Goal: Information Seeking & Learning: Learn about a topic

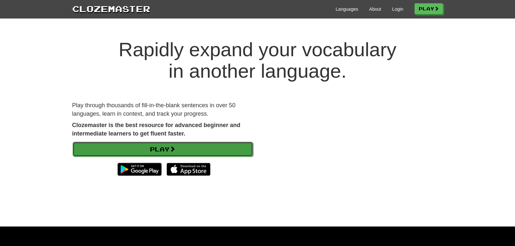
click at [209, 151] on link "Play" at bounding box center [162, 149] width 180 height 15
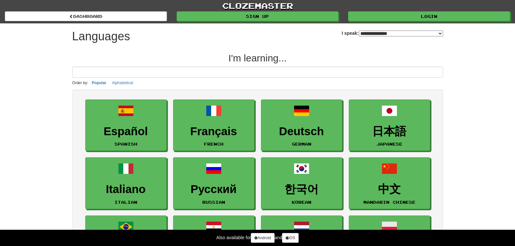
select select "*******"
click at [372, 17] on link "Login" at bounding box center [429, 17] width 162 height 10
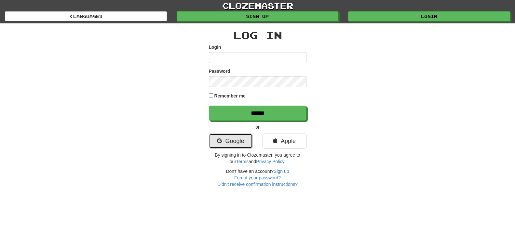
click at [230, 137] on link "Google" at bounding box center [231, 141] width 44 height 15
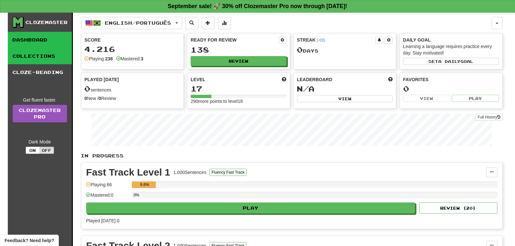
click at [47, 56] on link "Collections" at bounding box center [40, 56] width 64 height 16
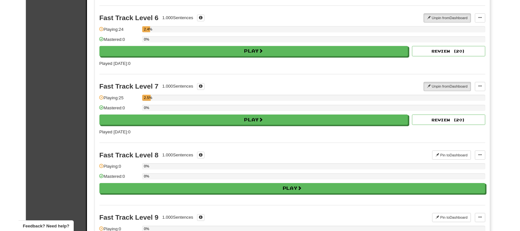
scroll to position [455, 0]
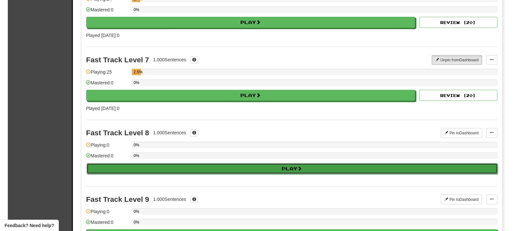
click at [261, 170] on button "Play" at bounding box center [291, 169] width 411 height 11
select select "**"
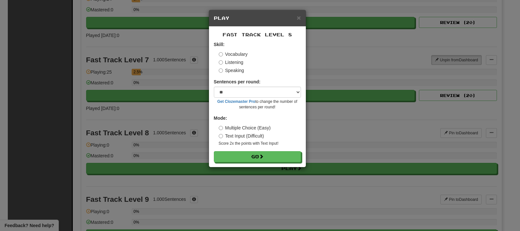
click at [227, 62] on label "Listening" at bounding box center [231, 62] width 25 height 7
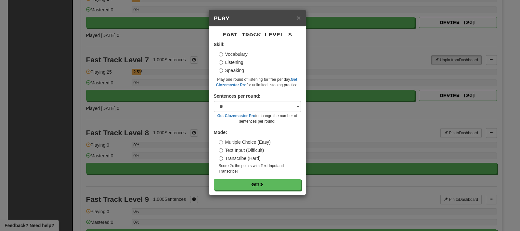
click at [246, 158] on label "Transcribe (Hard)" at bounding box center [240, 158] width 42 height 7
click at [261, 186] on span at bounding box center [261, 185] width 5 height 5
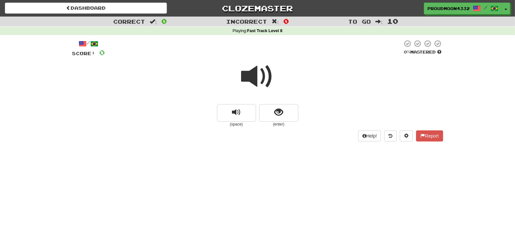
click at [244, 79] on span at bounding box center [257, 76] width 33 height 33
click at [255, 72] on span at bounding box center [257, 76] width 33 height 33
click at [264, 200] on div "Dashboard Clozemaster ProudMoon4332 / Toggle Dropdown Dashboard Leaderboard Act…" at bounding box center [257, 115] width 515 height 231
click at [248, 75] on span at bounding box center [257, 76] width 33 height 33
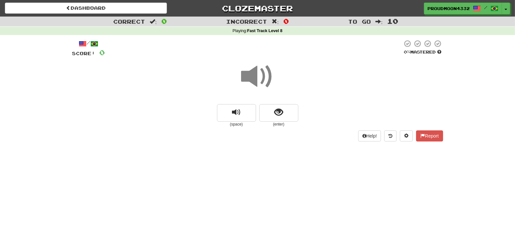
click at [248, 75] on span at bounding box center [257, 76] width 33 height 33
click at [132, 134] on div "Help! Report" at bounding box center [257, 136] width 371 height 11
